Goal: Task Accomplishment & Management: Use online tool/utility

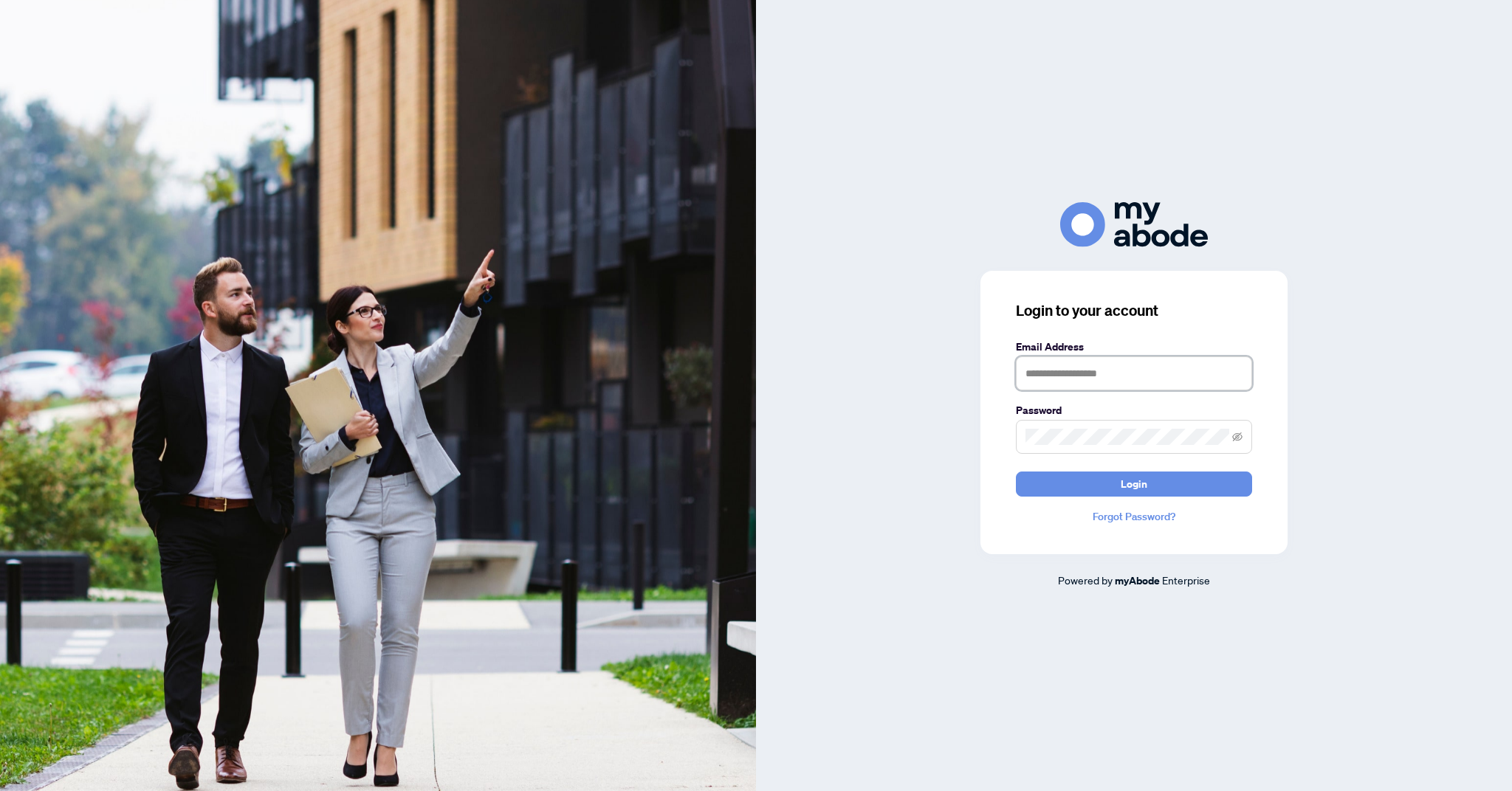
click at [1143, 391] on input "text" at bounding box center [1134, 374] width 236 height 34
type input "**********"
click at [1016, 471] on button "Login" at bounding box center [1134, 484] width 236 height 25
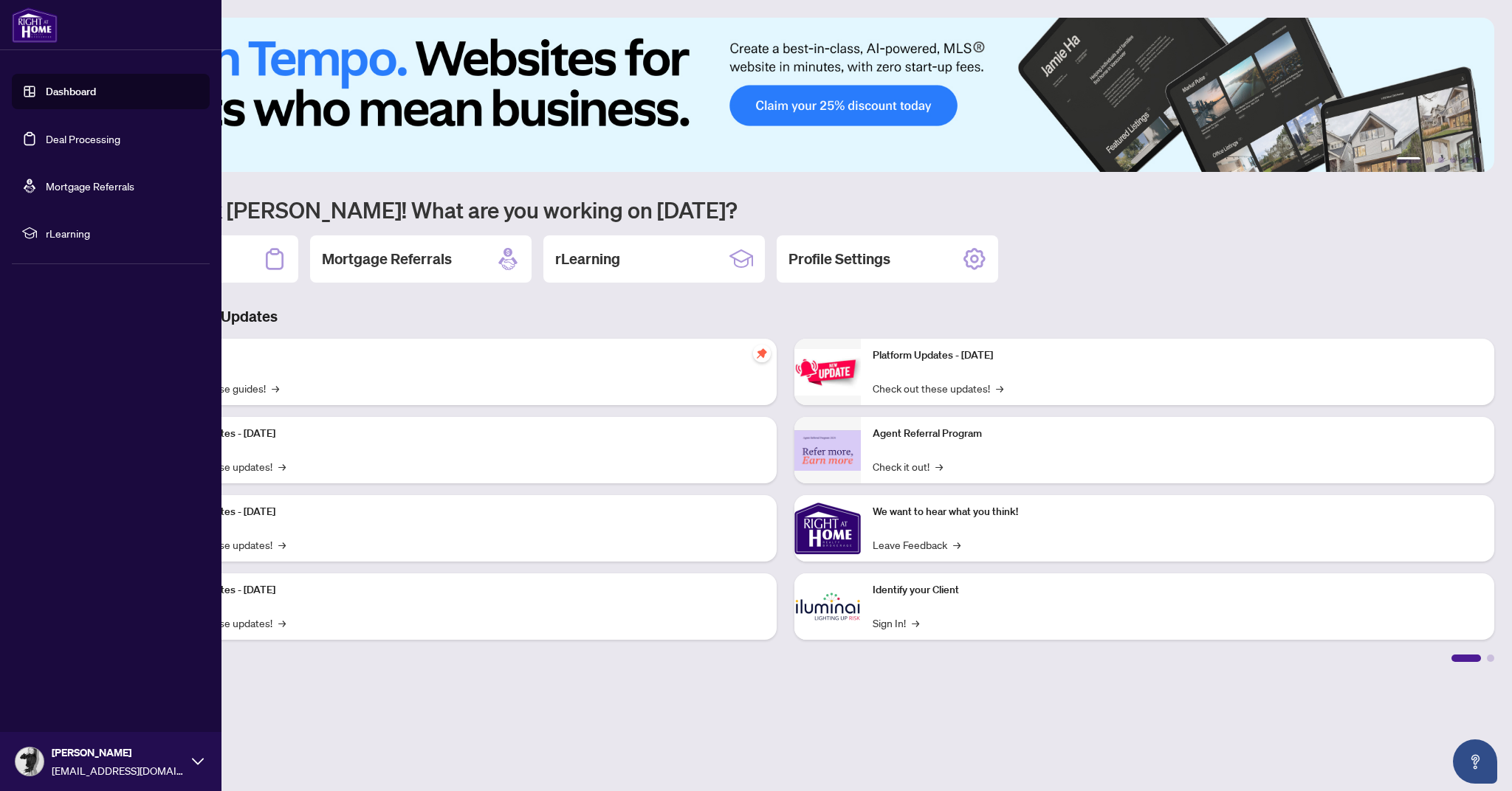
click at [46, 138] on link "Deal Processing" at bounding box center [83, 138] width 75 height 13
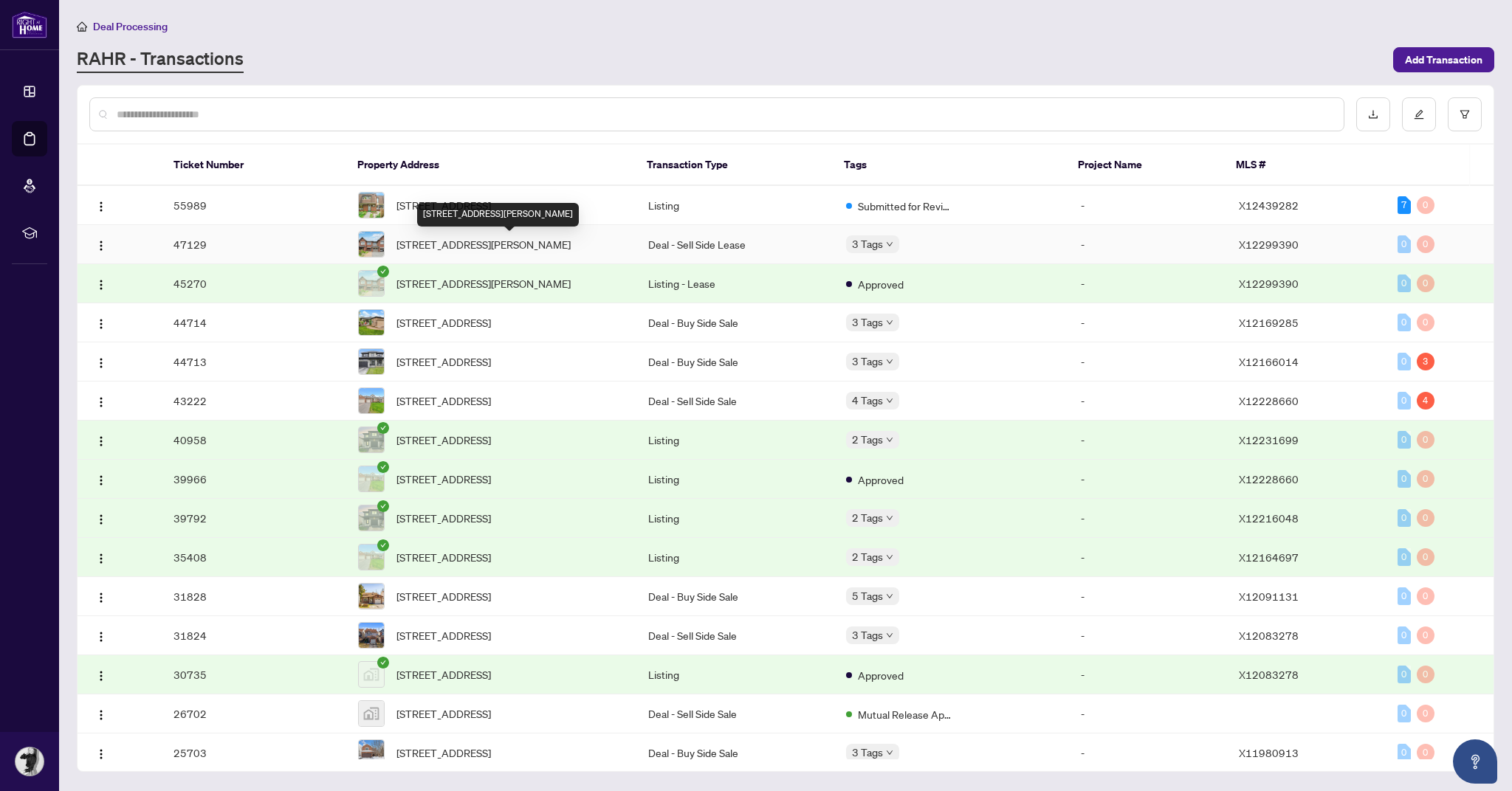
click at [485, 242] on span "195 Mancini Way, Ottawa, Ontario K2J 3V1, Canada" at bounding box center [484, 244] width 175 height 16
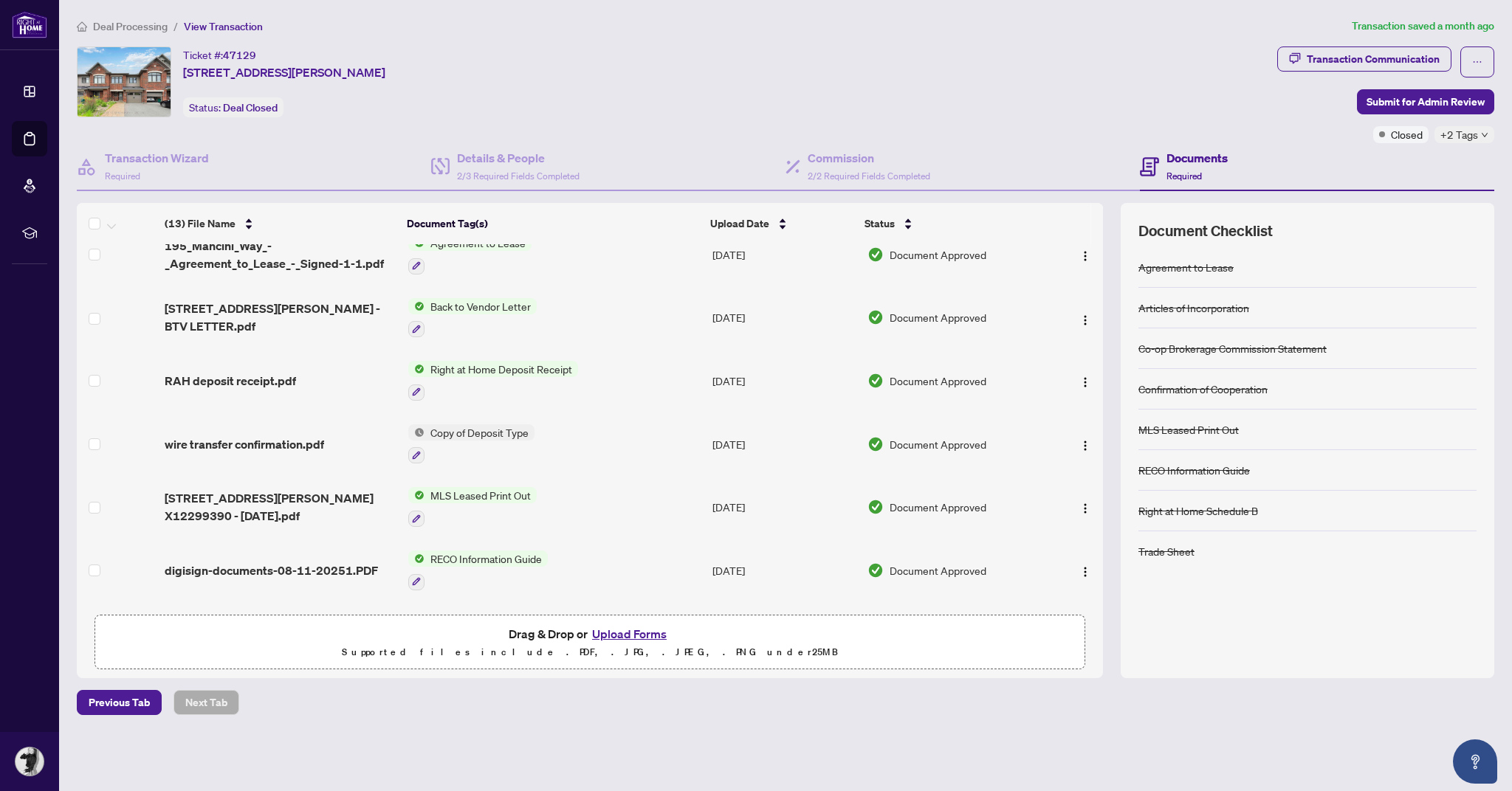
scroll to position [385, 0]
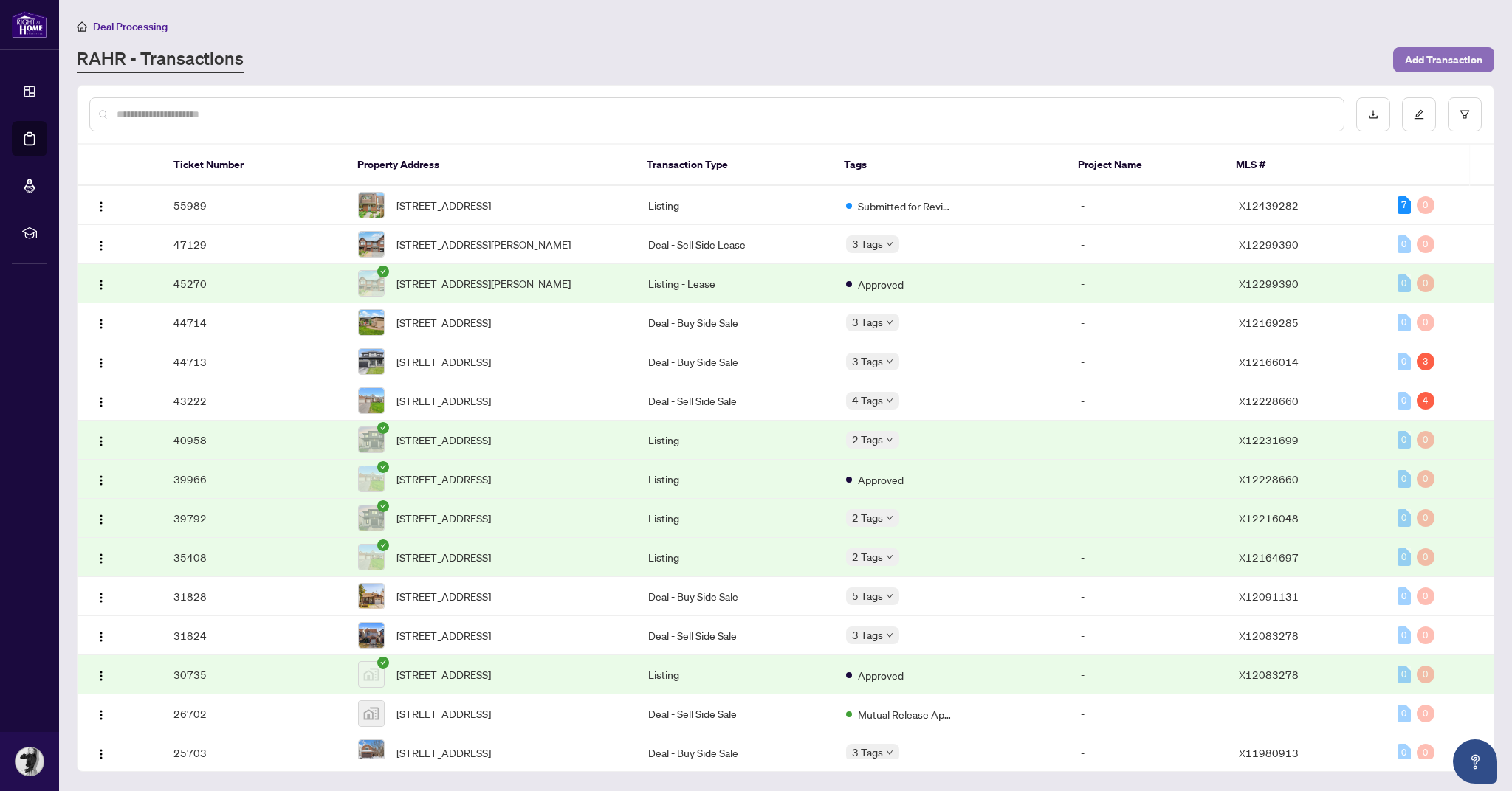
click at [1466, 56] on span "Add Transaction" at bounding box center [1444, 60] width 78 height 24
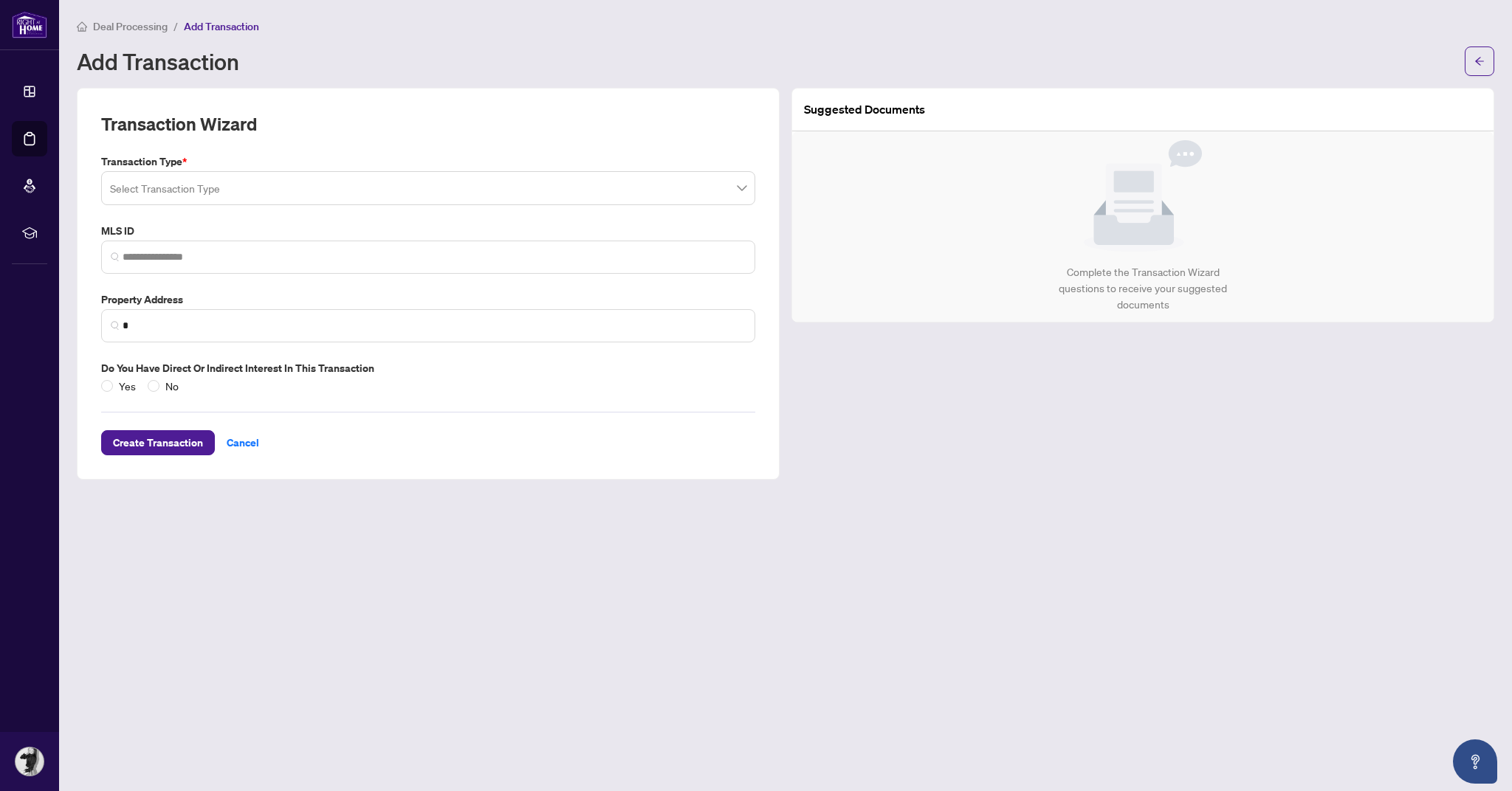
click at [460, 178] on input "search" at bounding box center [421, 191] width 623 height 32
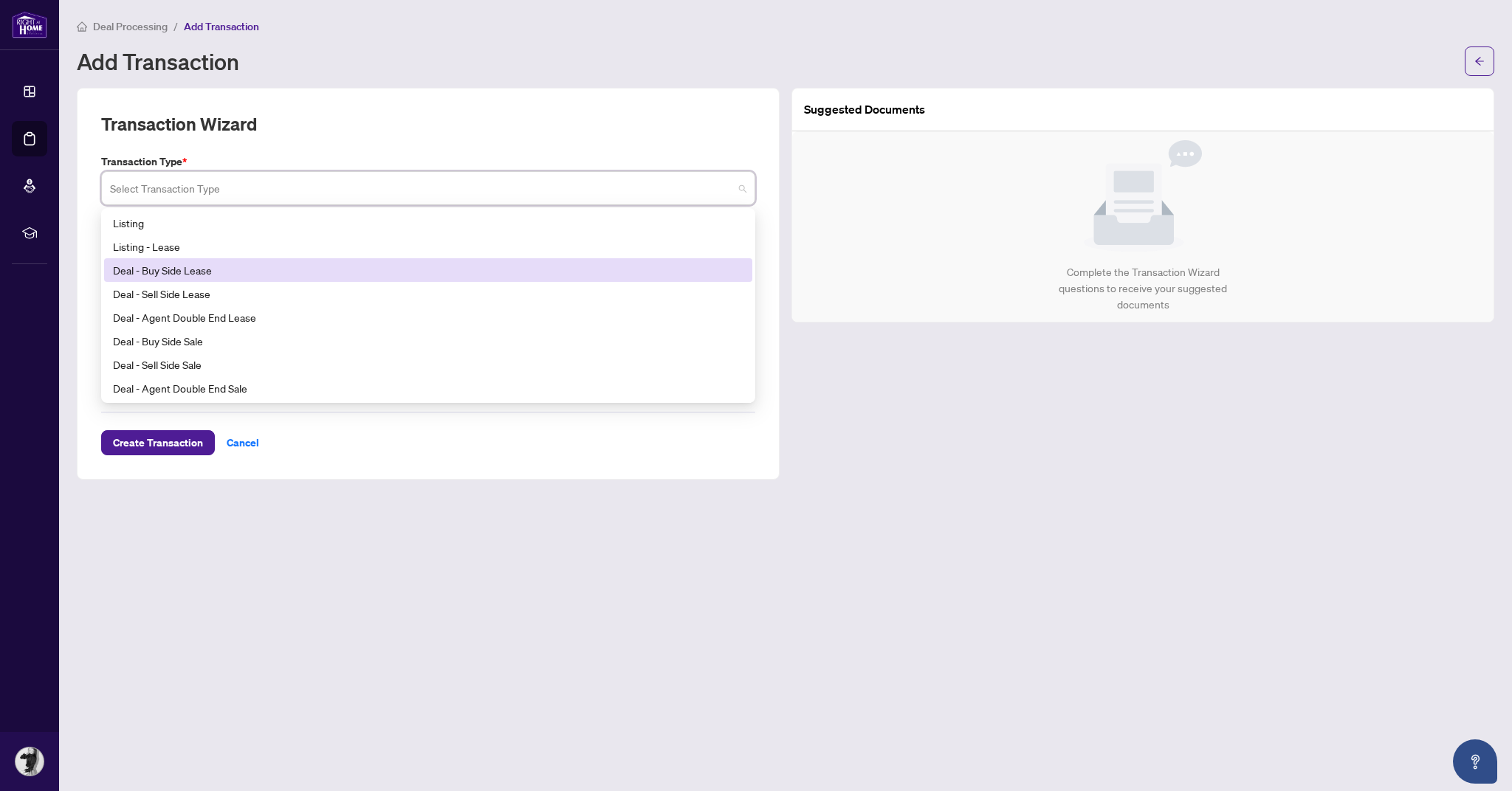
click at [226, 270] on div "Deal - Buy Side Lease" at bounding box center [428, 269] width 631 height 16
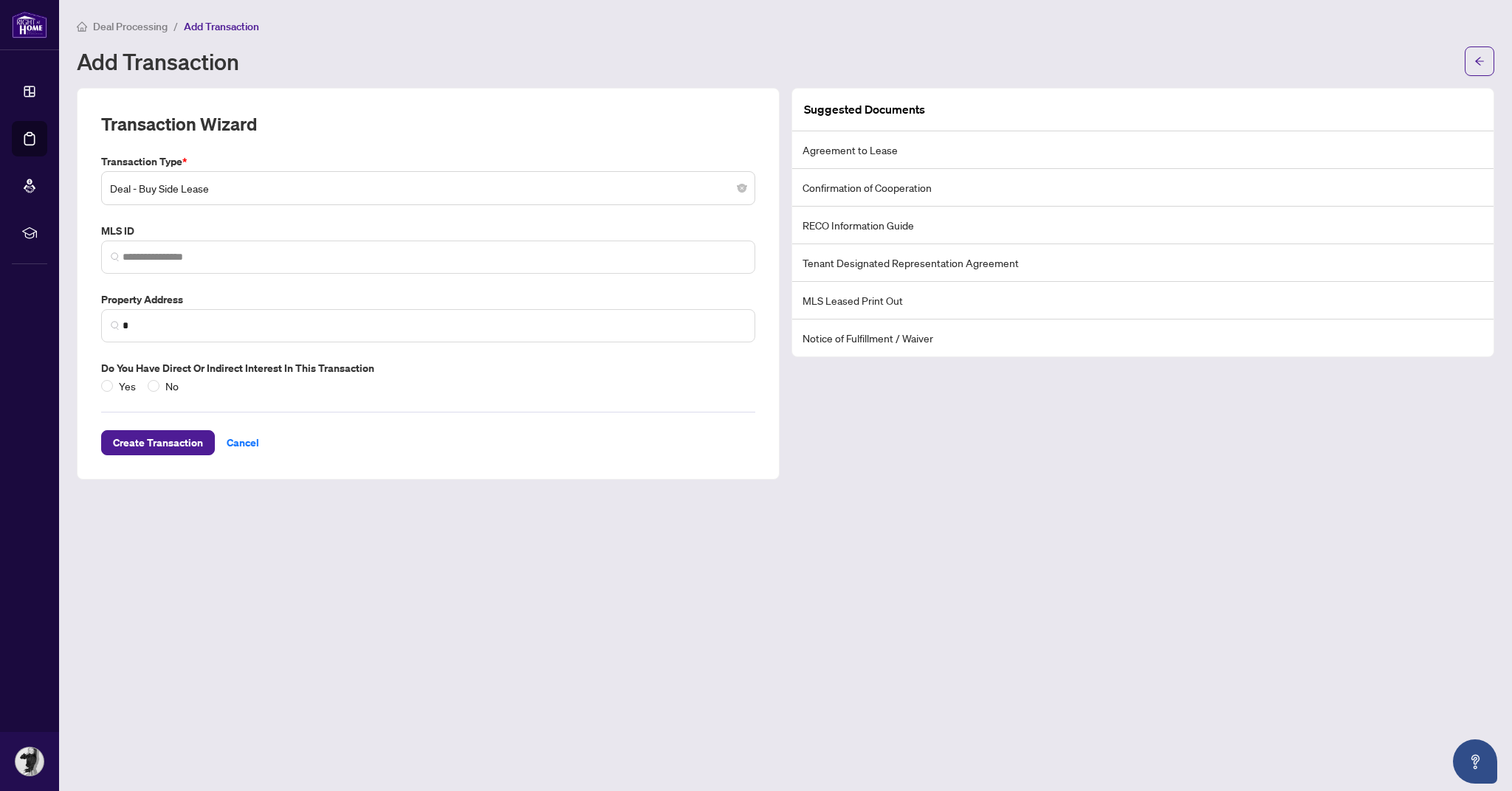
click at [0, 0] on link "Dashboard" at bounding box center [0, 0] width 0 height 0
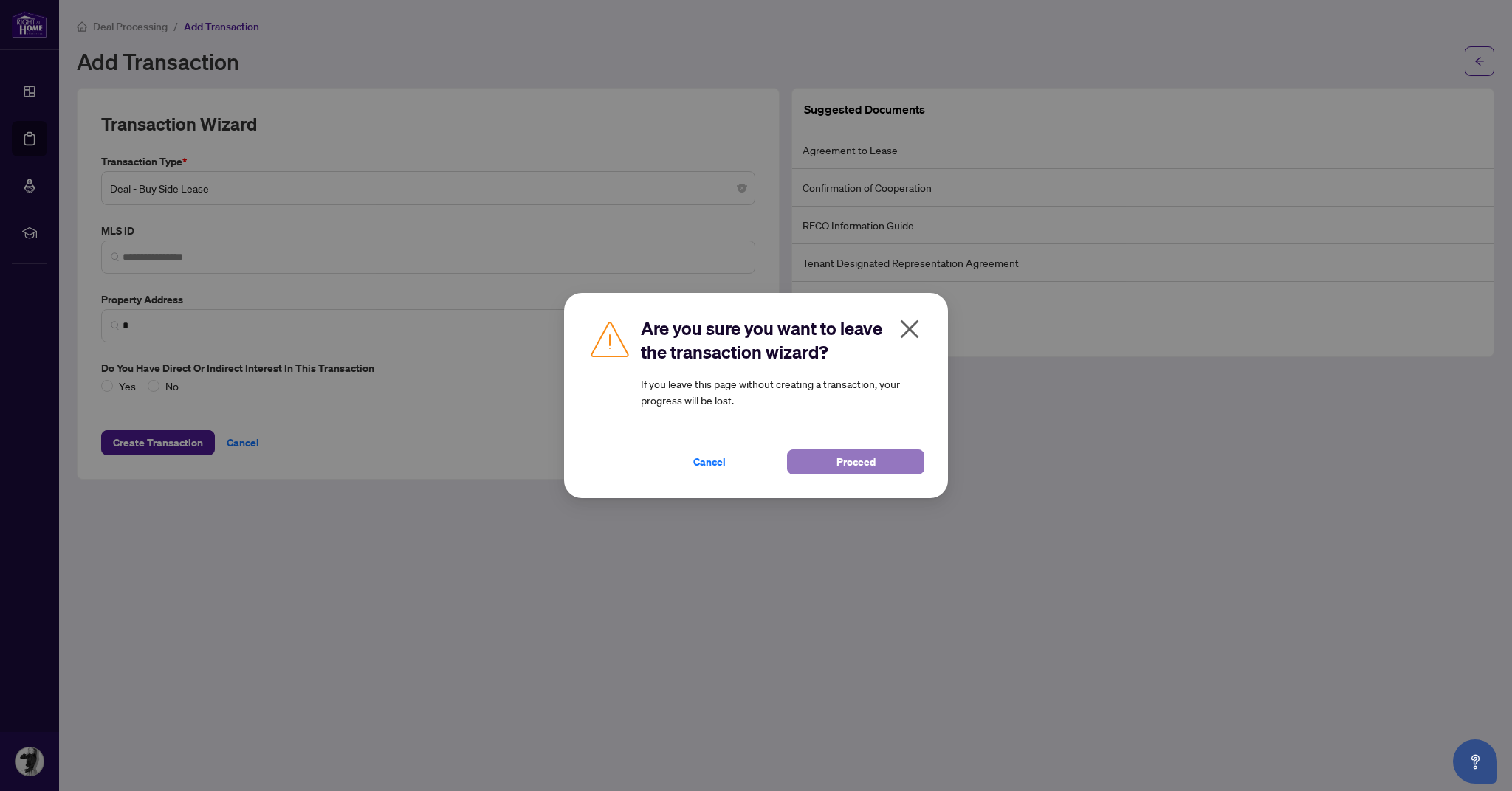
click at [840, 458] on span "Proceed" at bounding box center [856, 462] width 39 height 24
